Goal: Task Accomplishment & Management: Use online tool/utility

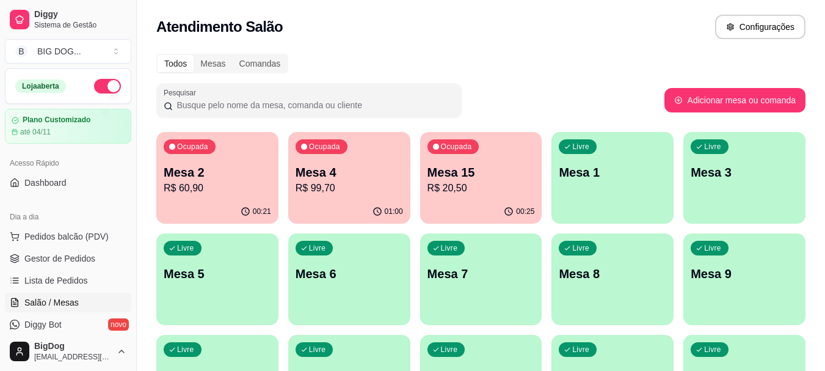
click at [365, 167] on p "Mesa 4" at bounding box center [348, 172] width 107 height 17
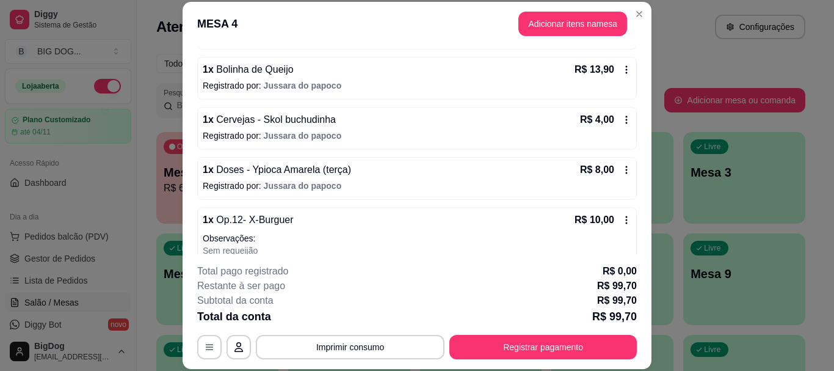
scroll to position [502, 0]
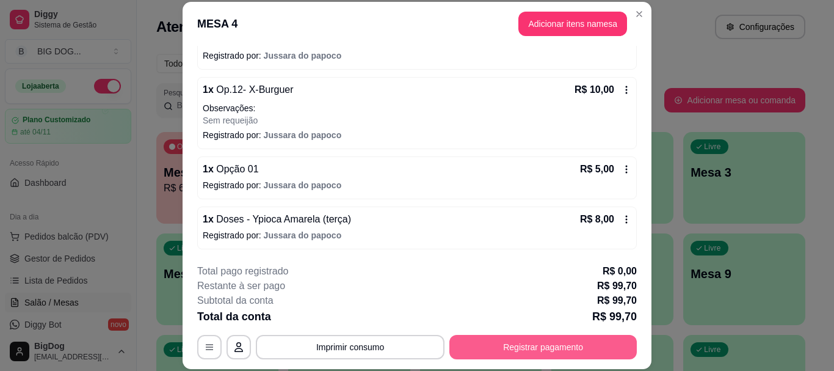
click at [527, 351] on button "Registrar pagamento" at bounding box center [542, 347] width 187 height 24
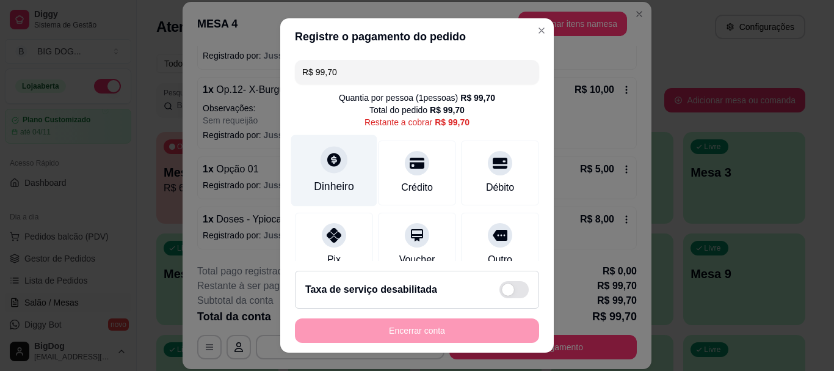
click at [327, 159] on icon at bounding box center [333, 159] width 13 height 13
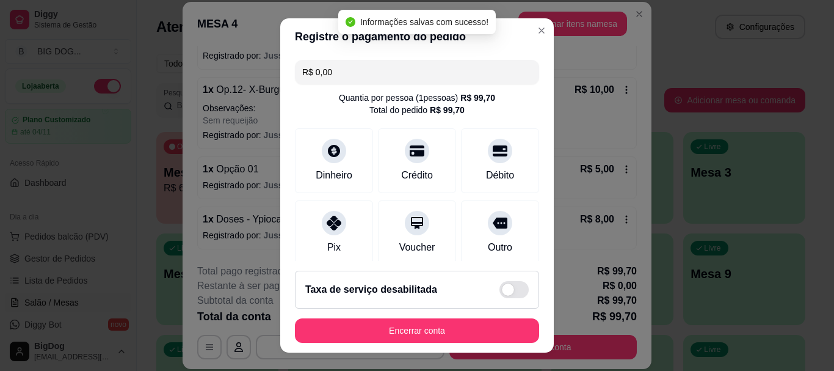
type input "R$ 0,00"
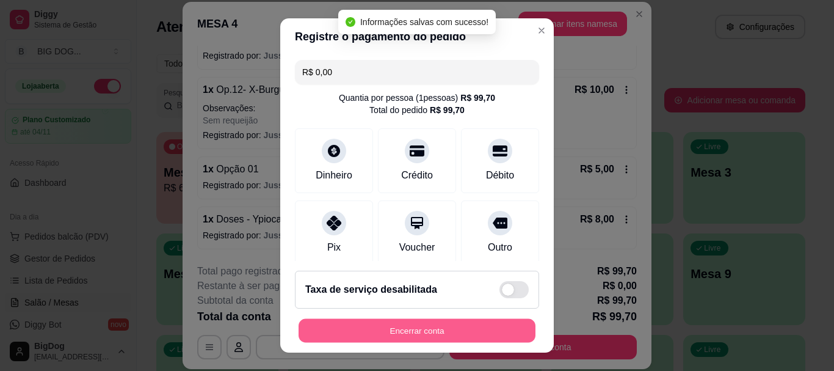
click at [429, 327] on button "Encerrar conta" at bounding box center [417, 330] width 237 height 24
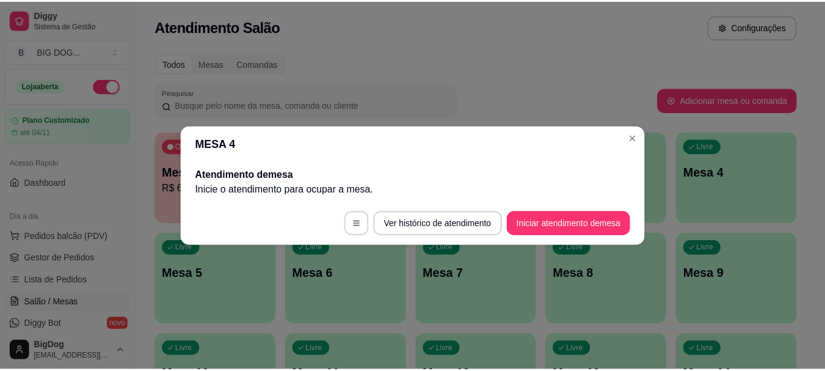
scroll to position [0, 0]
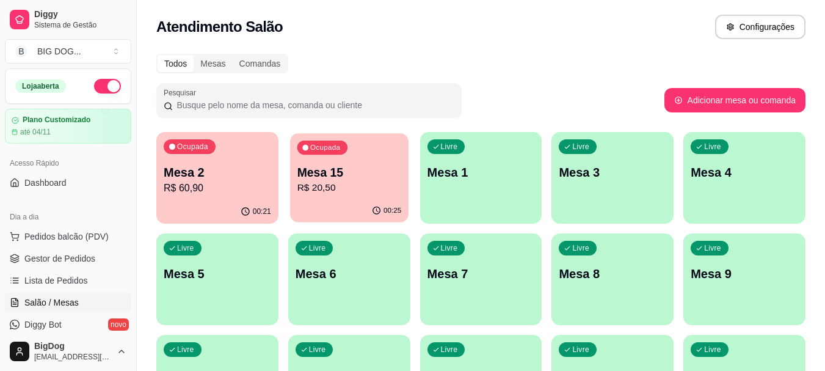
click at [345, 206] on div "00:25" at bounding box center [349, 210] width 118 height 23
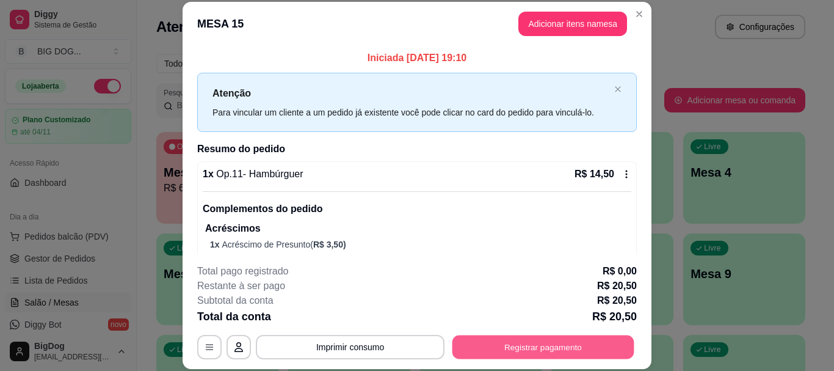
click at [542, 349] on button "Registrar pagamento" at bounding box center [543, 347] width 182 height 24
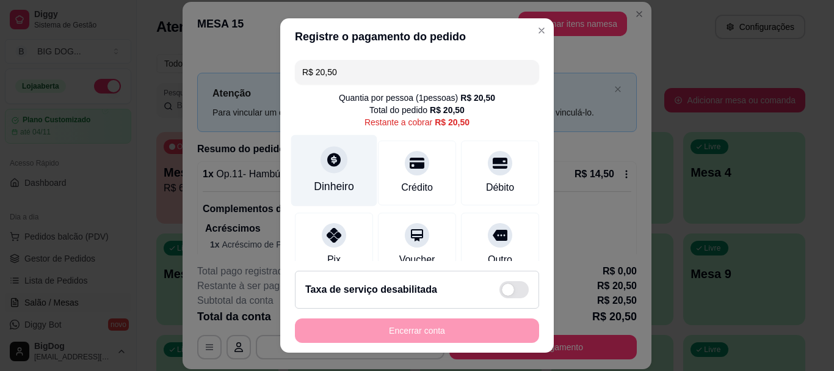
click at [314, 151] on div "Dinheiro" at bounding box center [334, 170] width 86 height 71
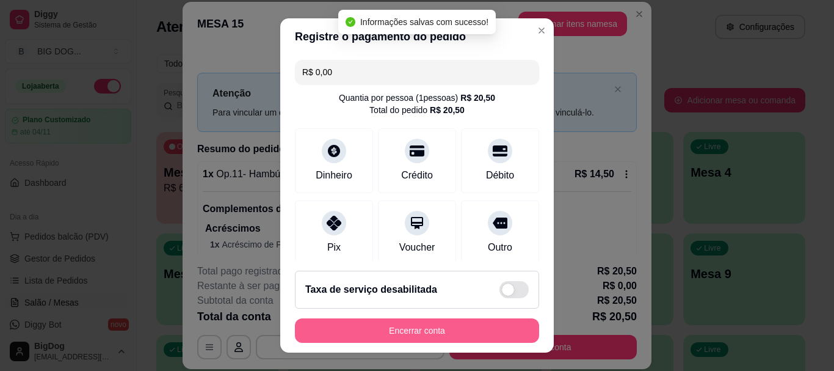
type input "R$ 0,00"
click at [403, 327] on button "Encerrar conta" at bounding box center [417, 330] width 244 height 24
